Goal: Communication & Community: Share content

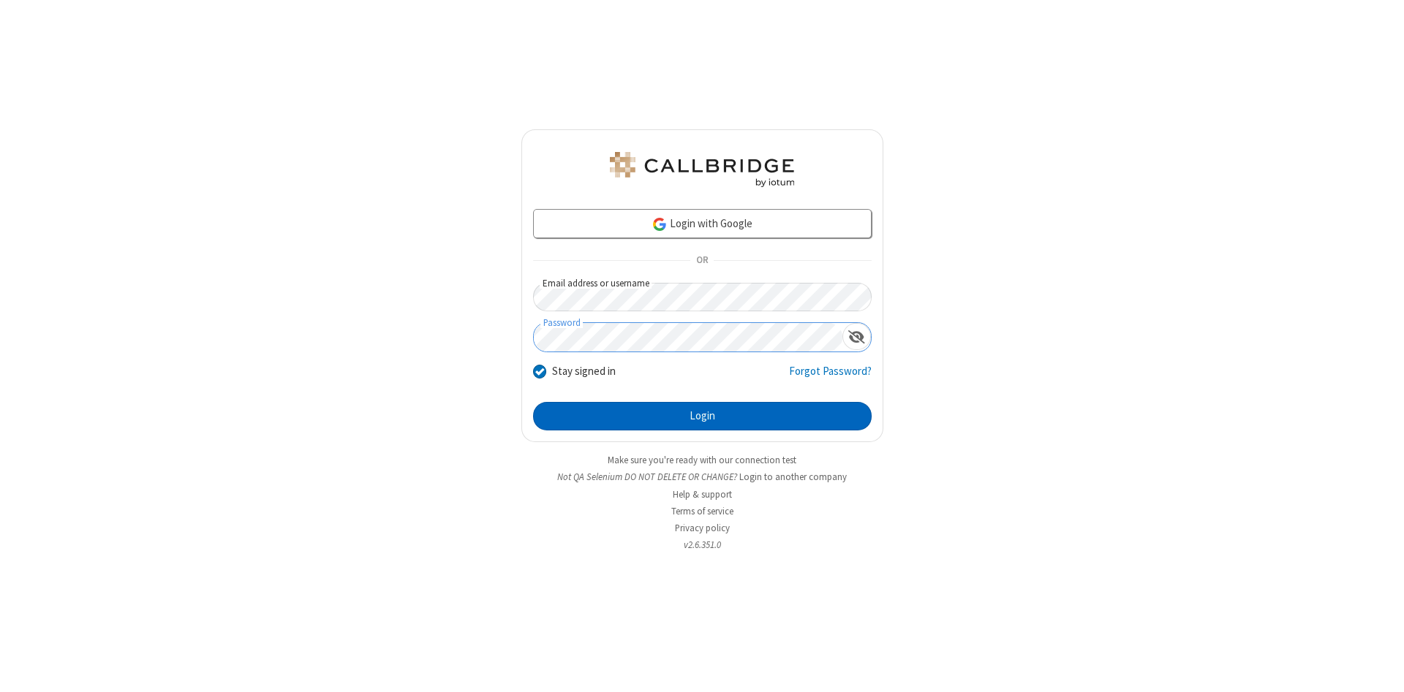
click at [702, 417] on button "Login" at bounding box center [702, 416] width 338 height 29
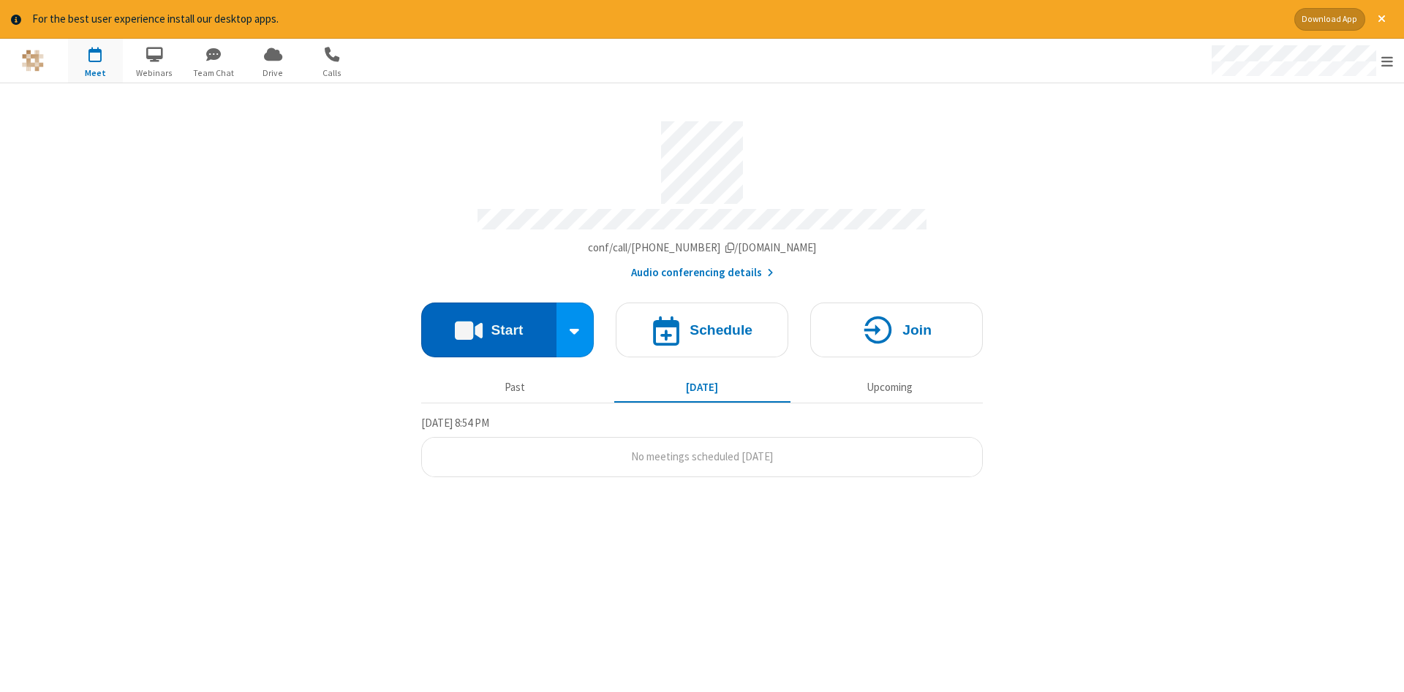
click at [488, 325] on button "Start" at bounding box center [488, 330] width 135 height 55
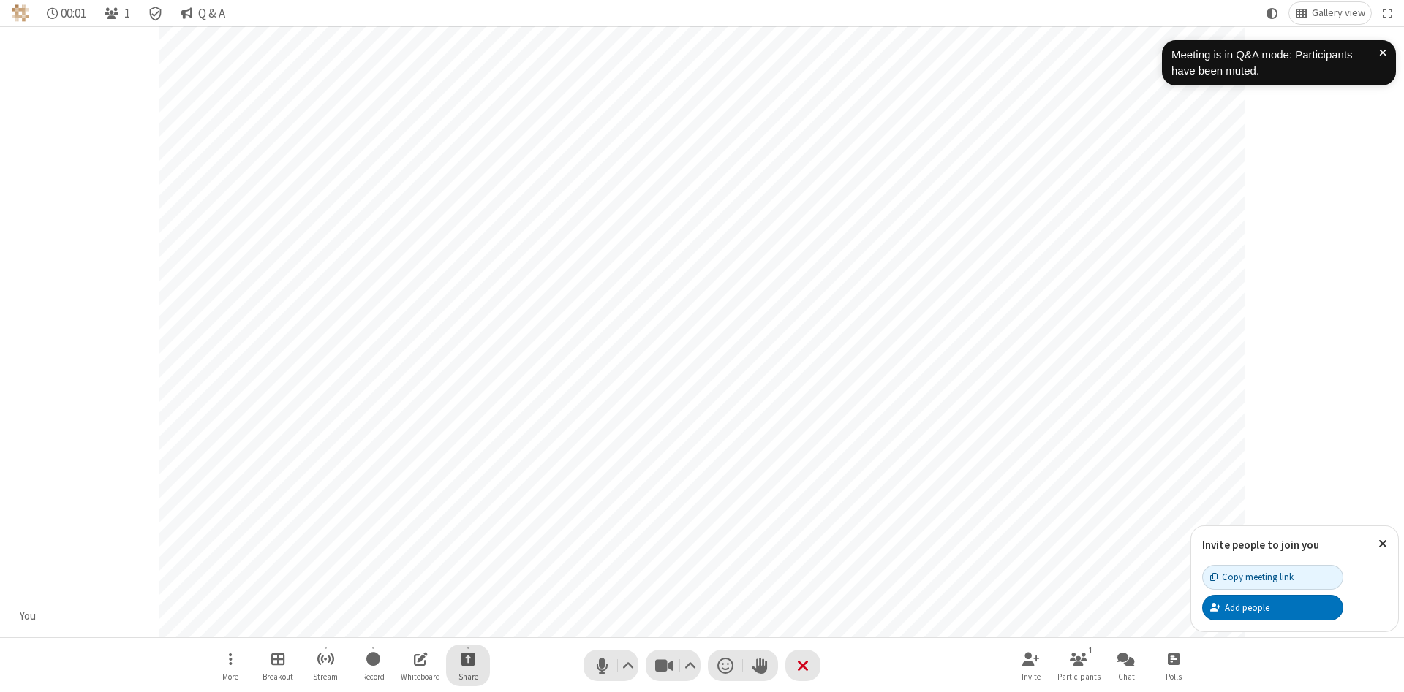
click at [467, 659] on span "Start sharing" at bounding box center [468, 659] width 14 height 18
click at [467, 569] on span "Share additional camera" at bounding box center [477, 573] width 108 height 12
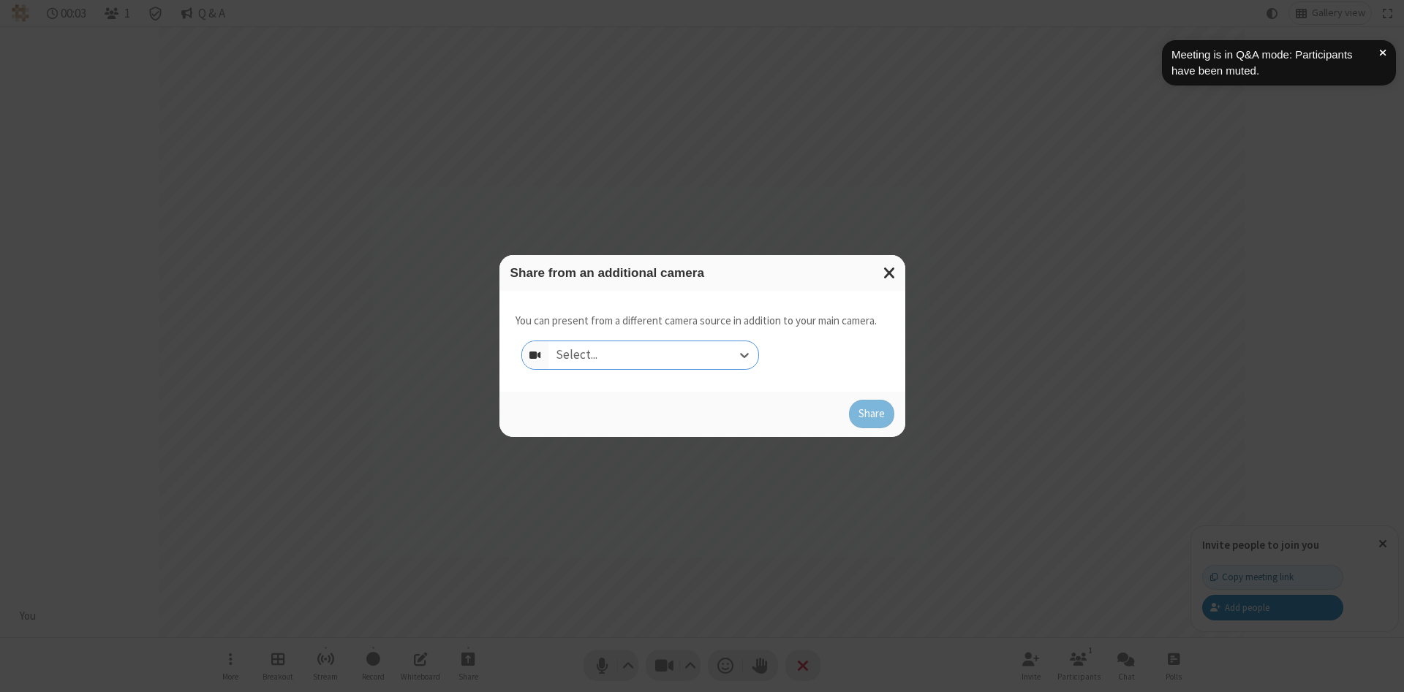
click at [653, 355] on div "Select..." at bounding box center [653, 355] width 210 height 28
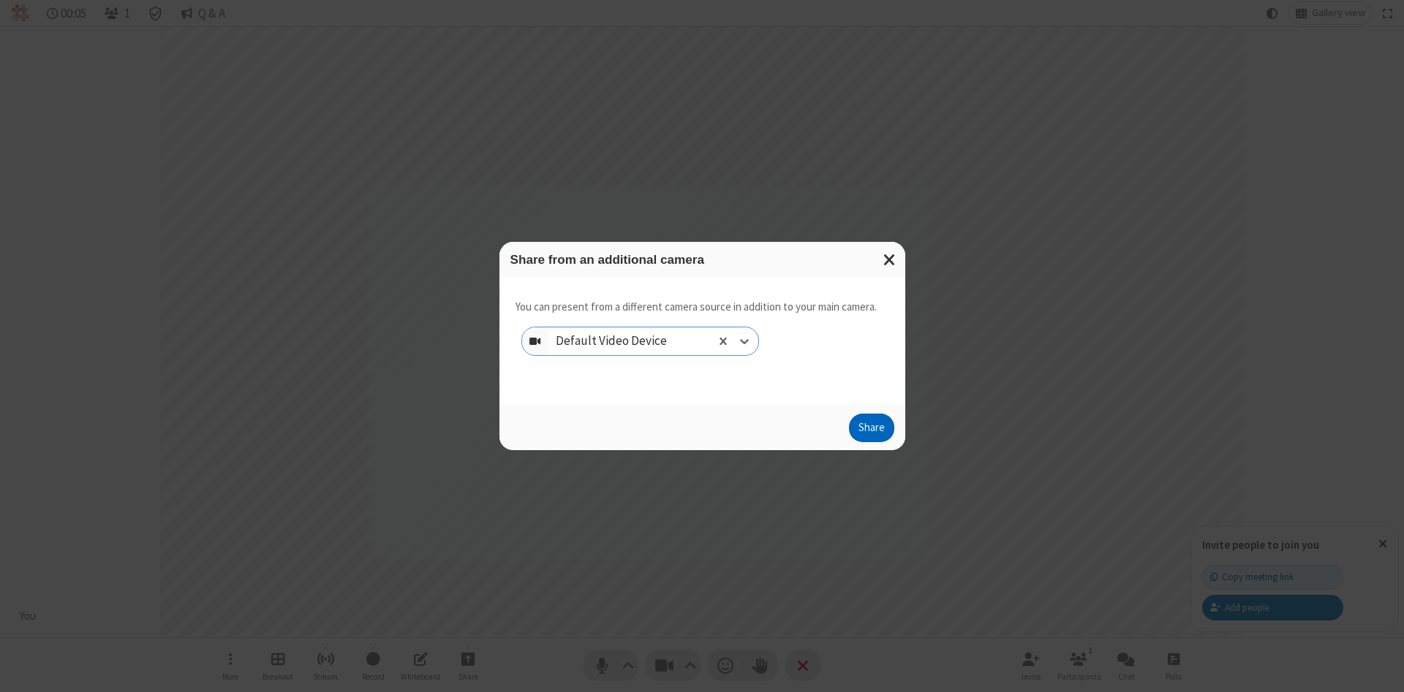
click at [871, 431] on button "Share" at bounding box center [871, 428] width 45 height 29
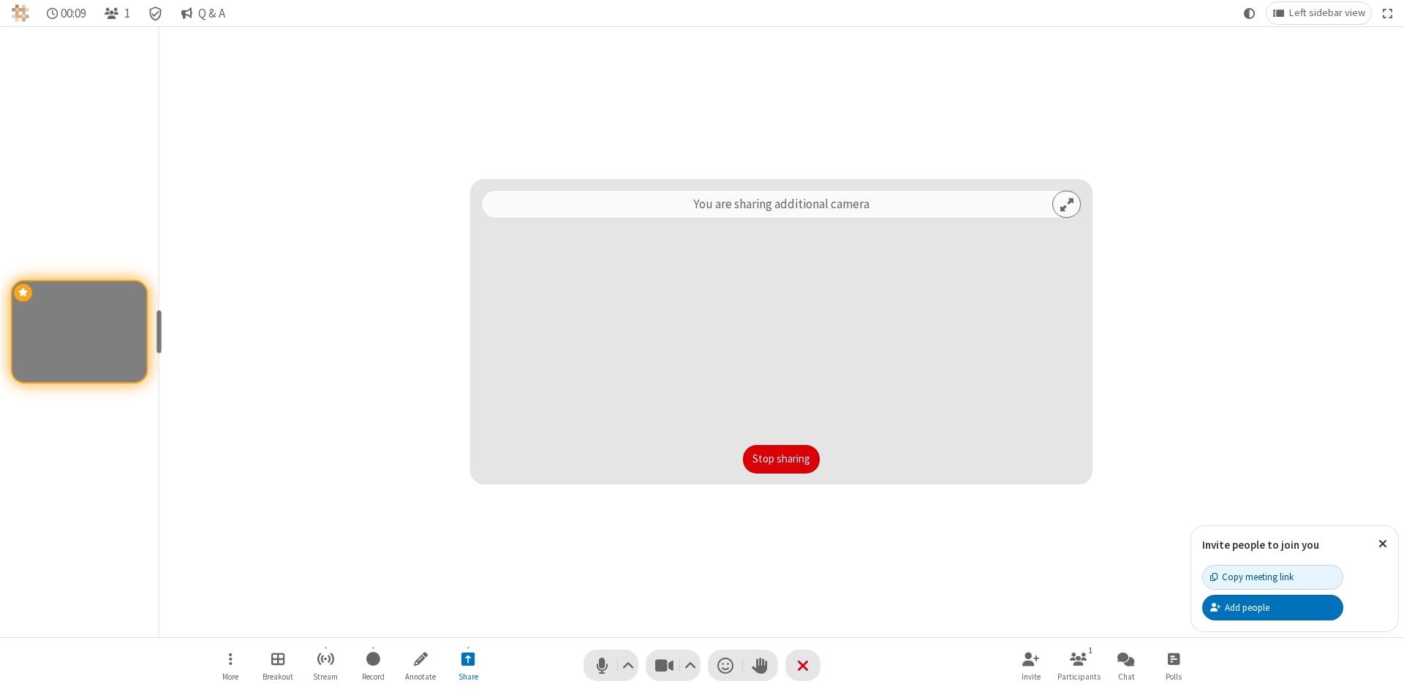
click at [743, 459] on button "Stop sharing" at bounding box center [781, 459] width 77 height 29
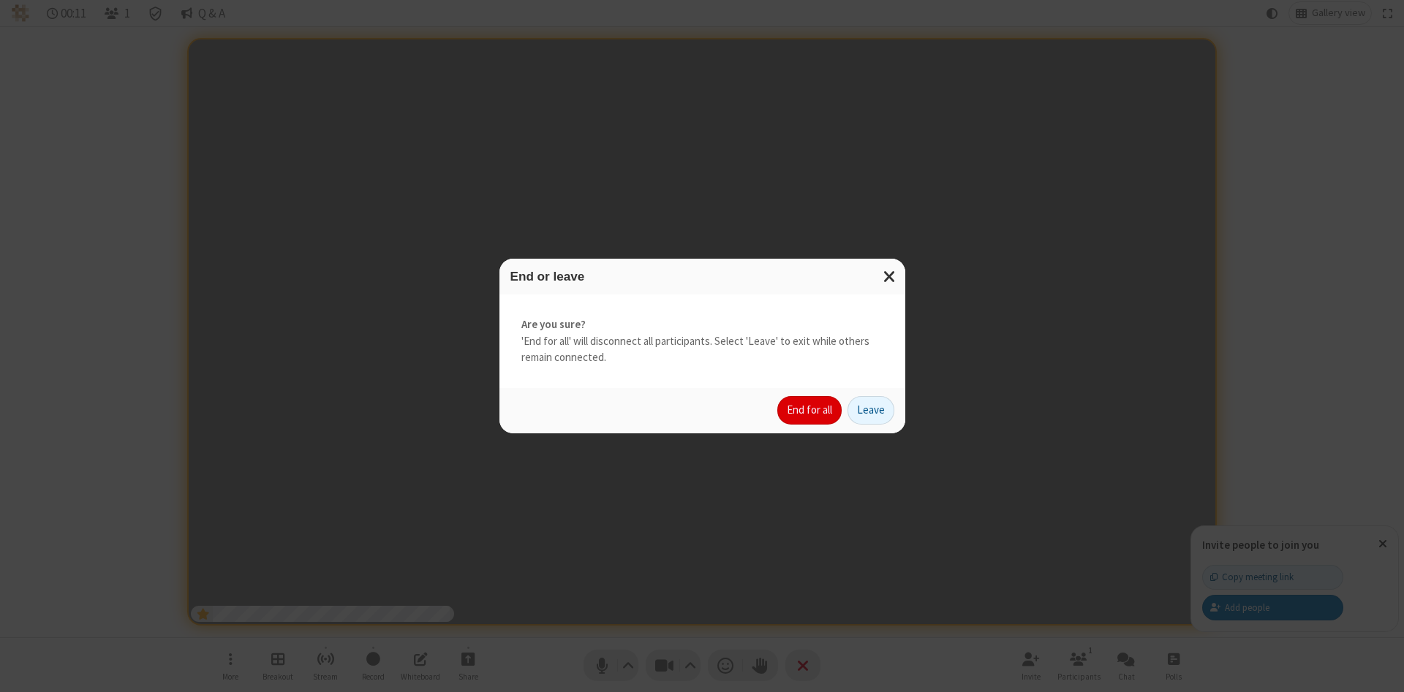
click at [810, 410] on button "End for all" at bounding box center [809, 410] width 64 height 29
